Goal: Obtain resource: Download file/media

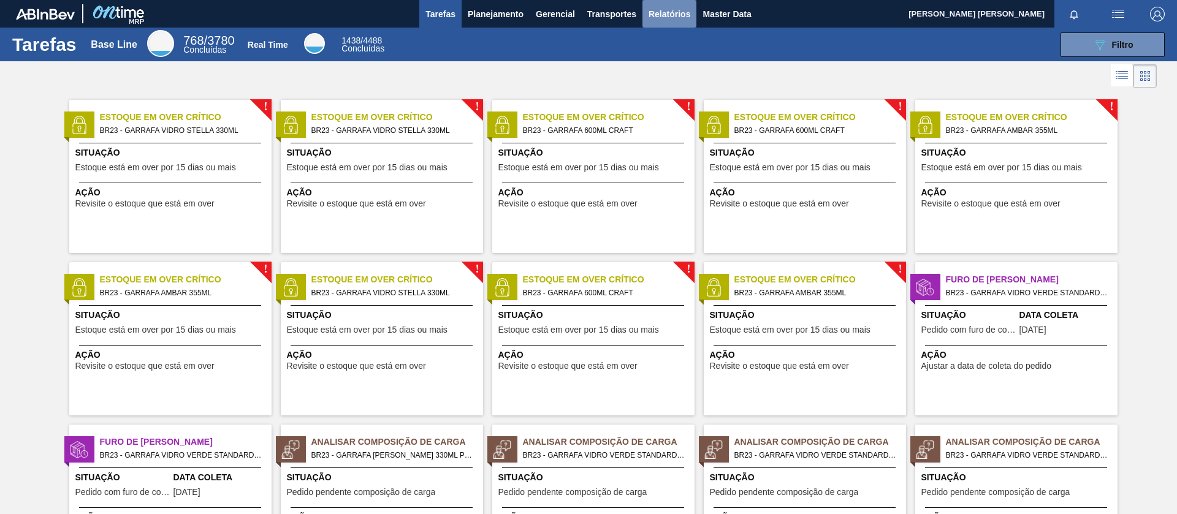
click at [673, 7] on span "Relatórios" at bounding box center [670, 14] width 42 height 15
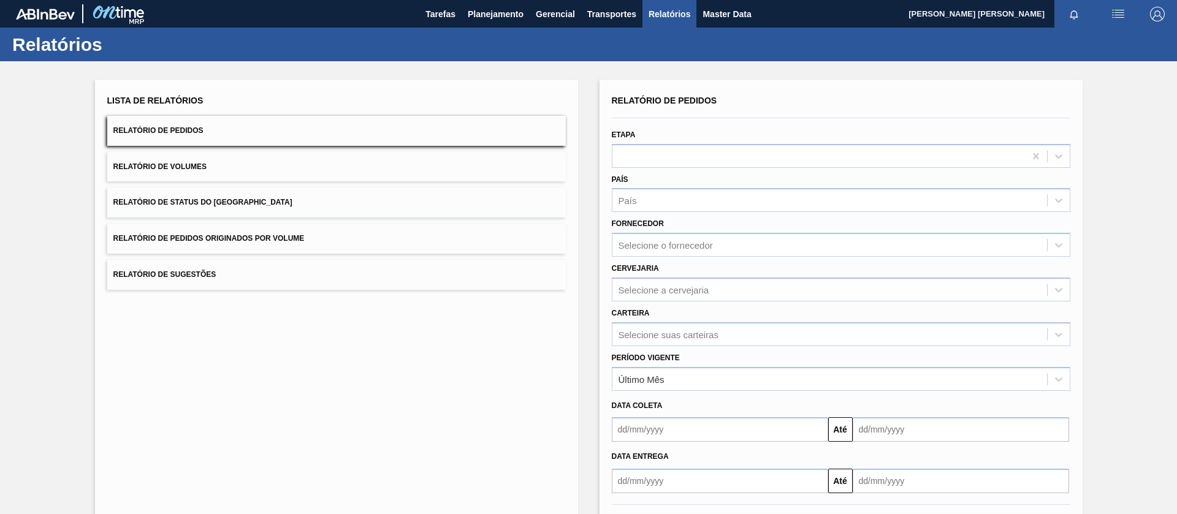
click at [386, 242] on button "Relatório de Pedidos Originados por Volume" at bounding box center [336, 239] width 459 height 30
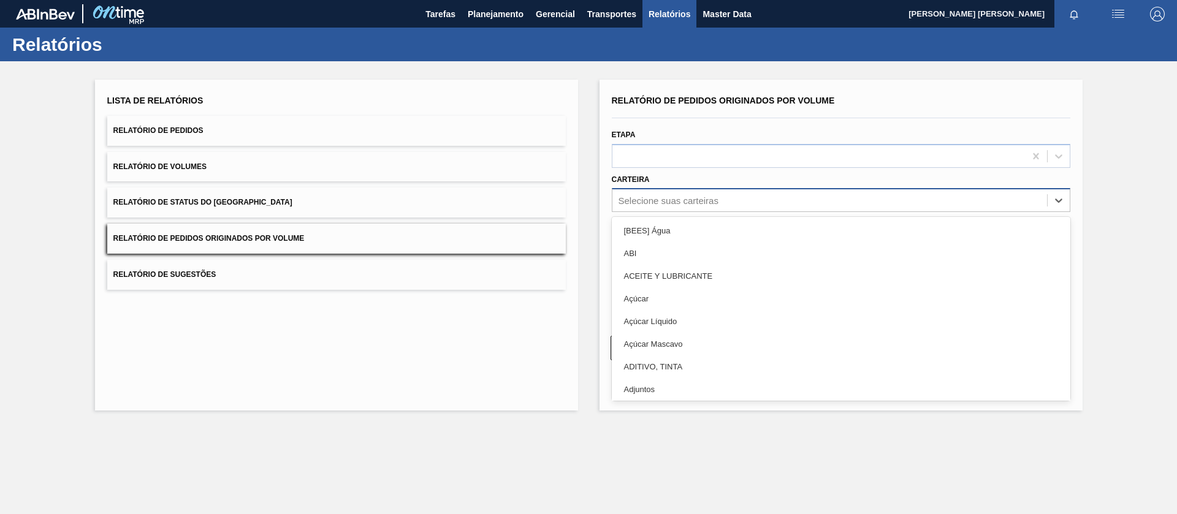
click at [648, 192] on div "Selecione suas carteiras" at bounding box center [830, 201] width 435 height 18
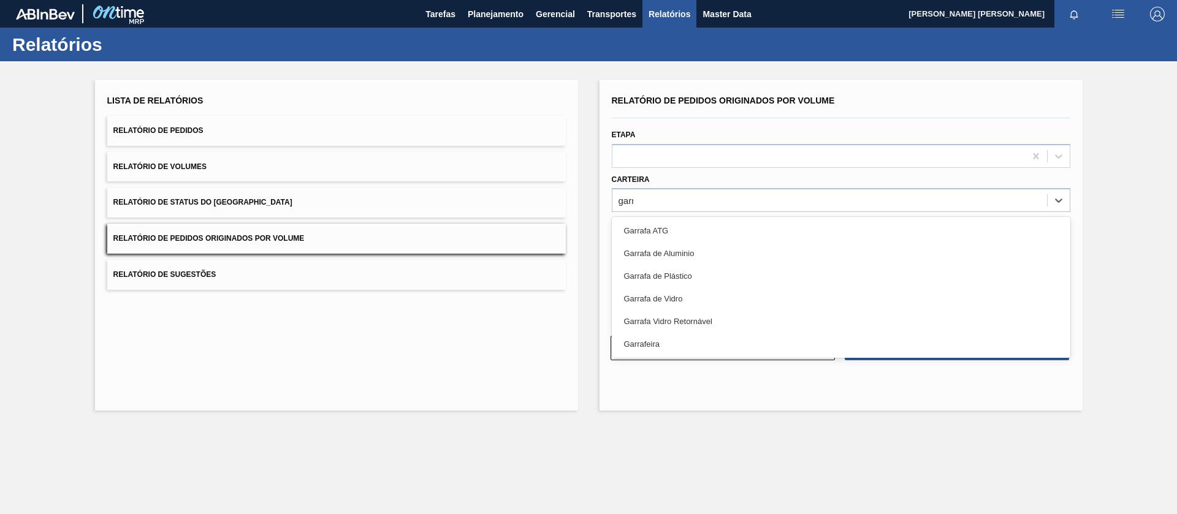
type input "garraf"
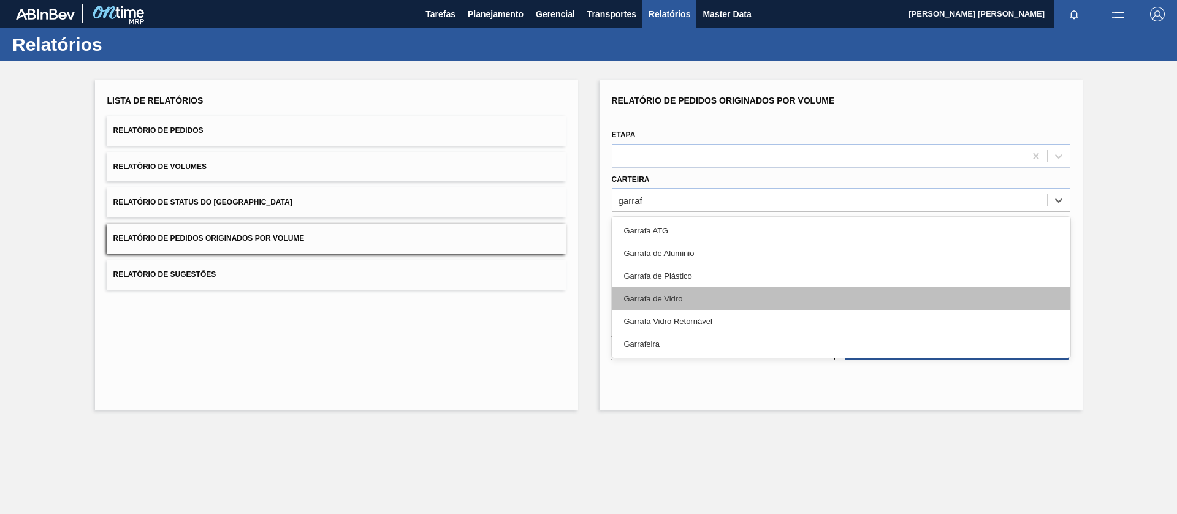
click at [655, 294] on div "Garrafa de Vidro" at bounding box center [841, 299] width 459 height 23
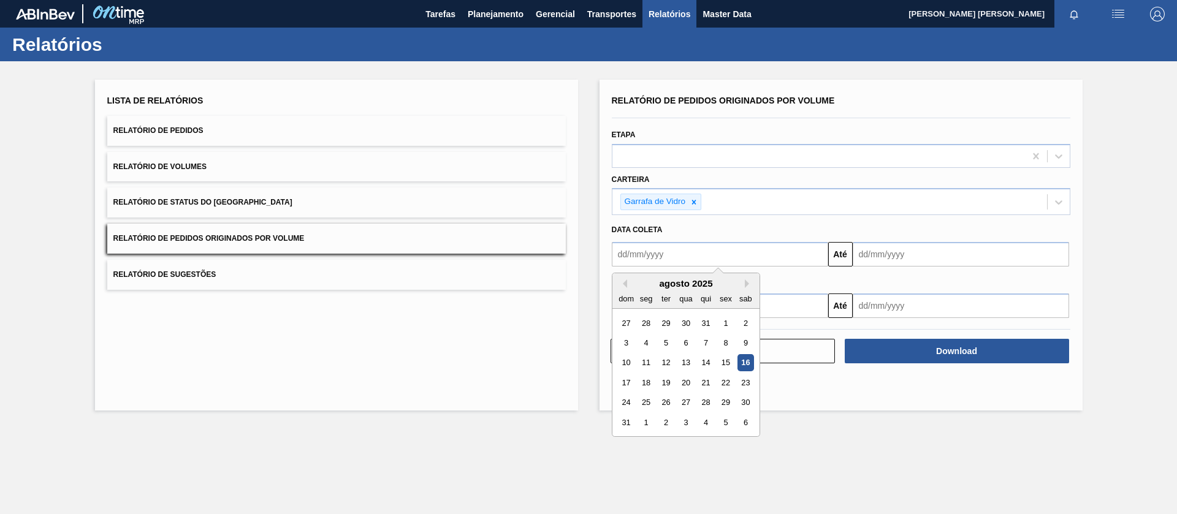
click at [688, 259] on input "text" at bounding box center [720, 254] width 216 height 25
click at [625, 283] on button "Previous Month" at bounding box center [623, 284] width 9 height 9
click at [663, 326] on div "1" at bounding box center [665, 323] width 17 height 17
type input "[DATE]"
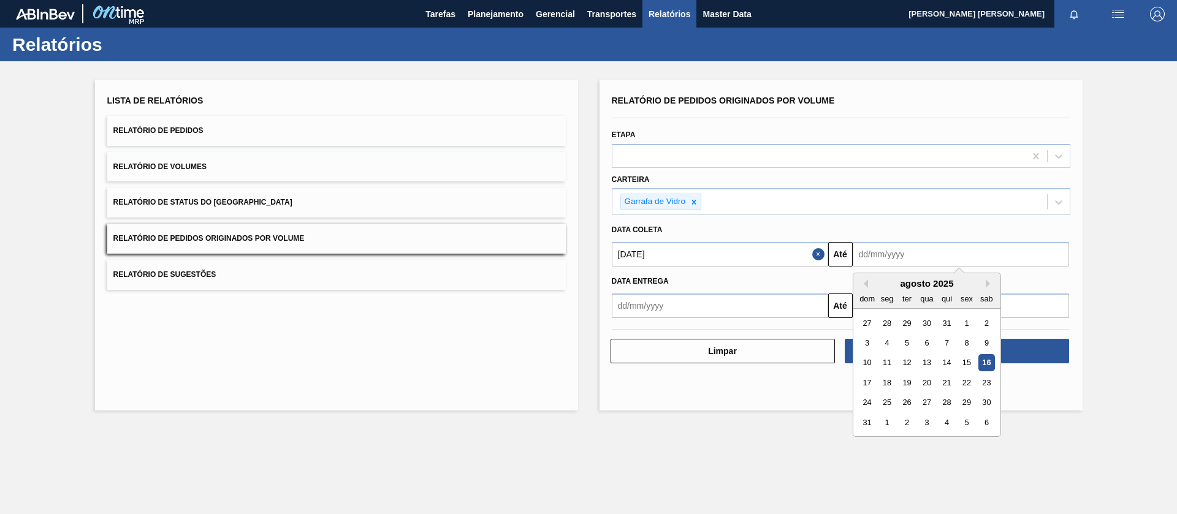
click at [880, 256] on input "text" at bounding box center [961, 254] width 216 height 25
click at [869, 418] on div "31" at bounding box center [867, 423] width 17 height 17
type input "[DATE]"
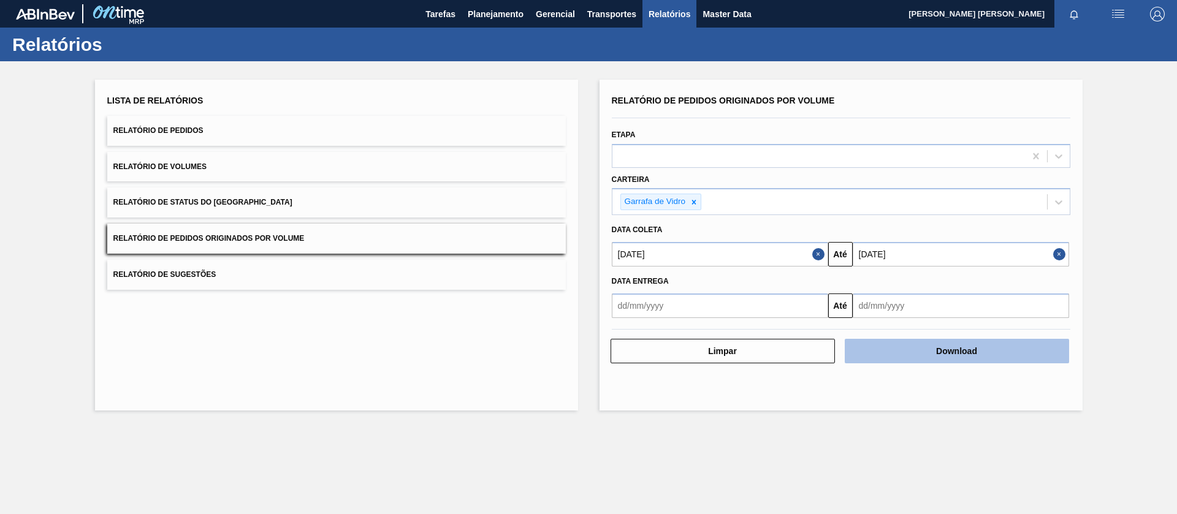
click at [933, 353] on button "Download" at bounding box center [957, 351] width 224 height 25
